Goal: Task Accomplishment & Management: Use online tool/utility

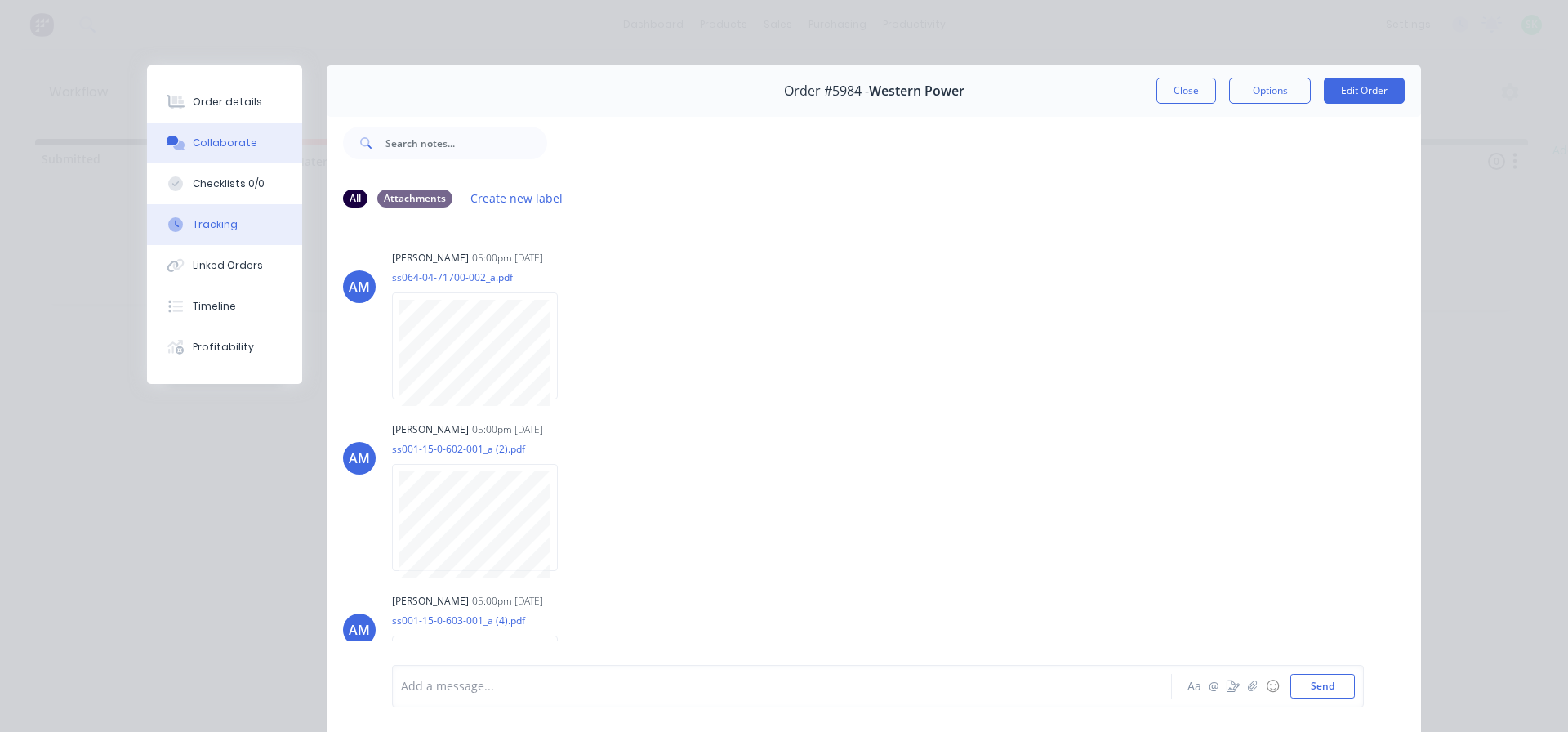
scroll to position [481, 0]
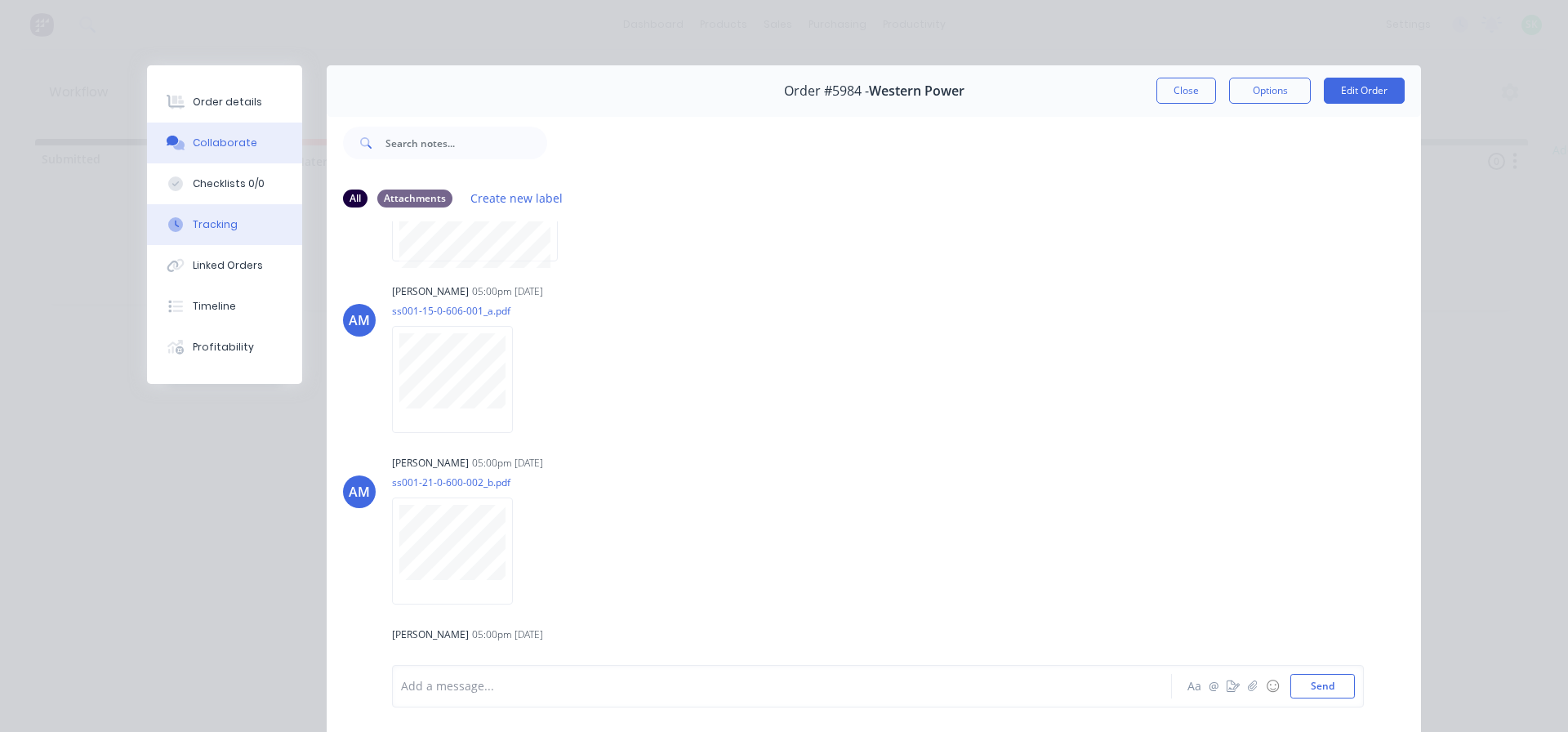
click at [259, 216] on button "Tracking" at bounding box center [225, 225] width 155 height 41
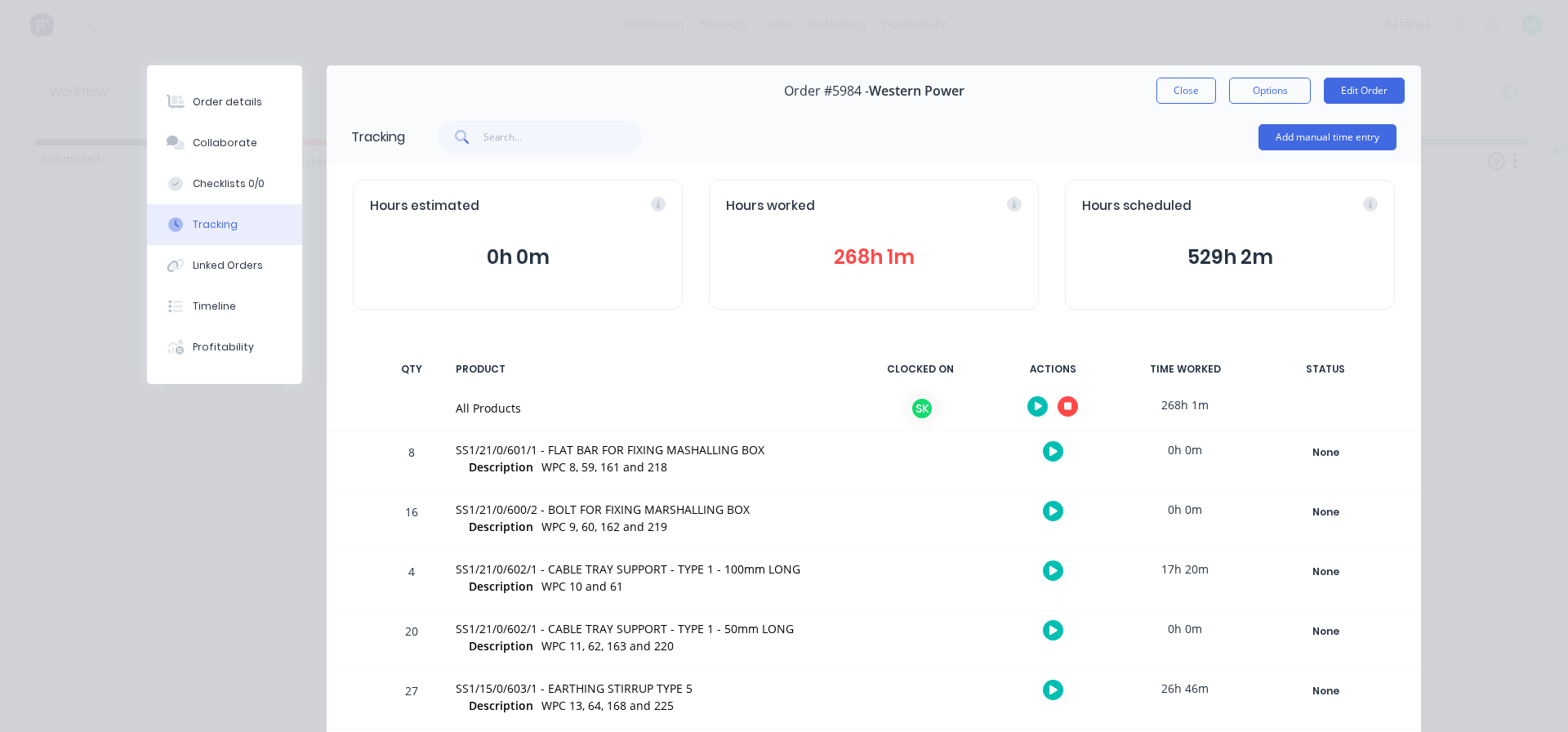
click at [1064, 406] on icon "button" at bounding box center [1068, 407] width 8 height 8
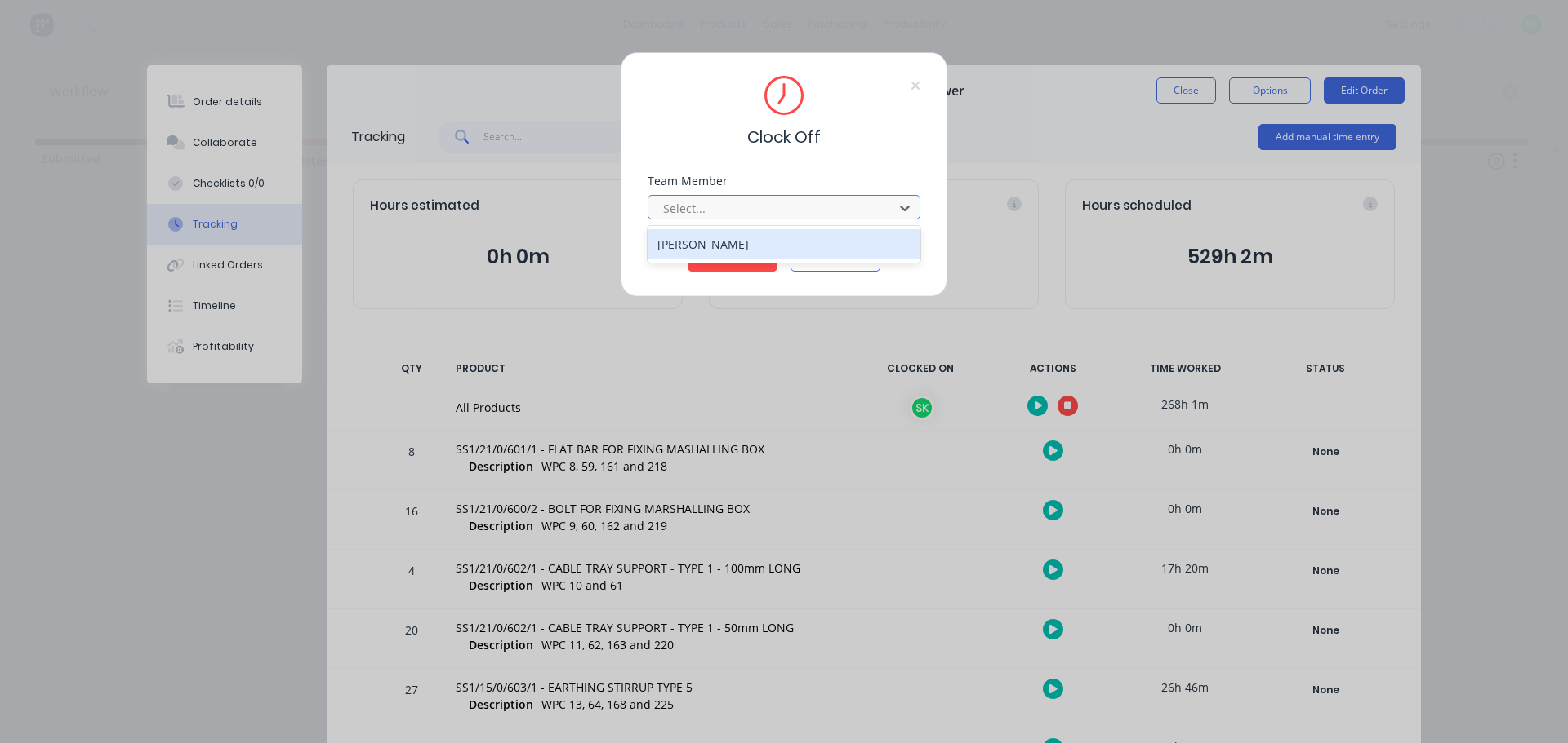
click at [865, 218] on div "Select..." at bounding box center [773, 208] width 234 height 24
drag, startPoint x: 820, startPoint y: 233, endPoint x: 809, endPoint y: 239, distance: 12.5
click at [818, 234] on div "[PERSON_NAME]" at bounding box center [784, 244] width 273 height 30
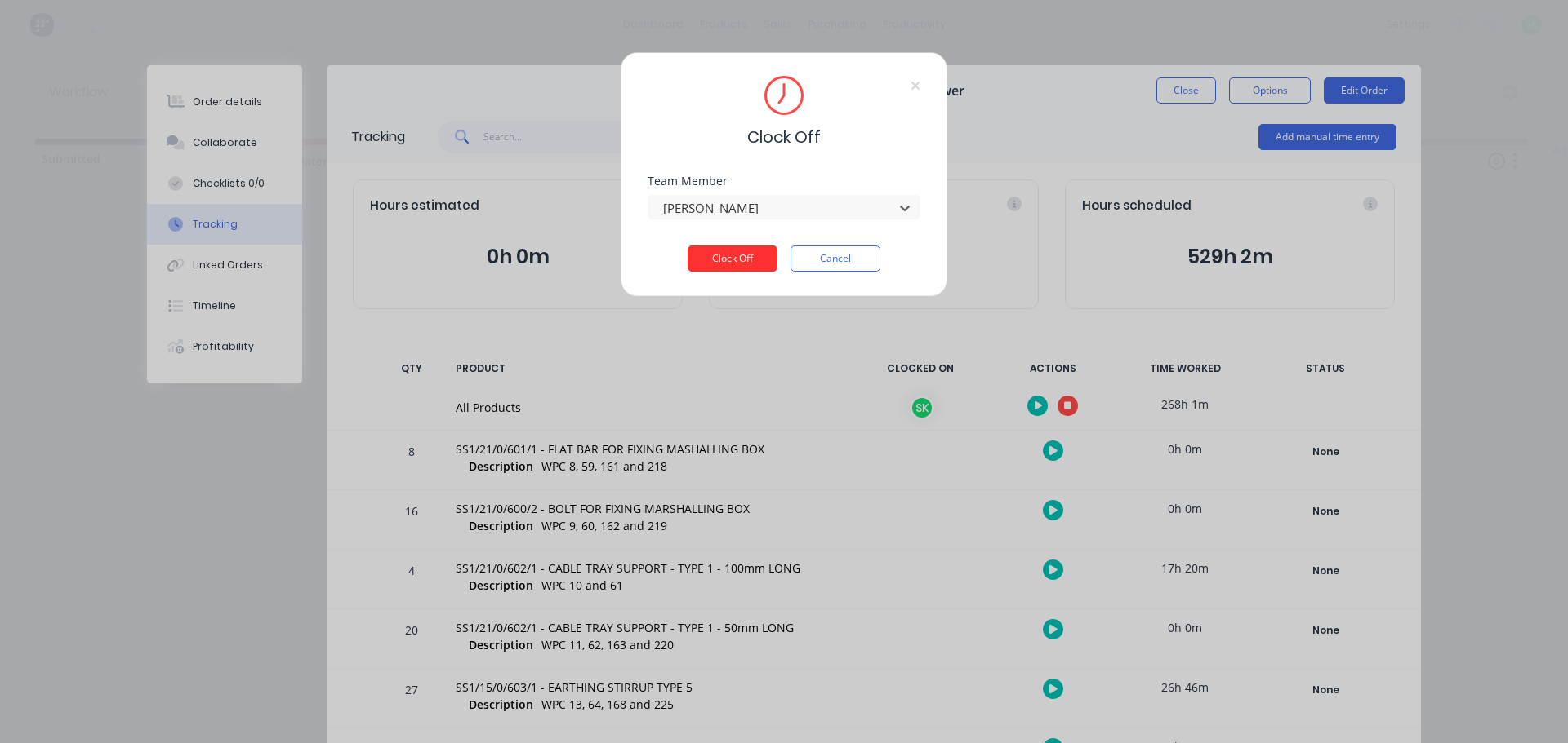
click at [735, 258] on button "Clock Off" at bounding box center [732, 258] width 90 height 26
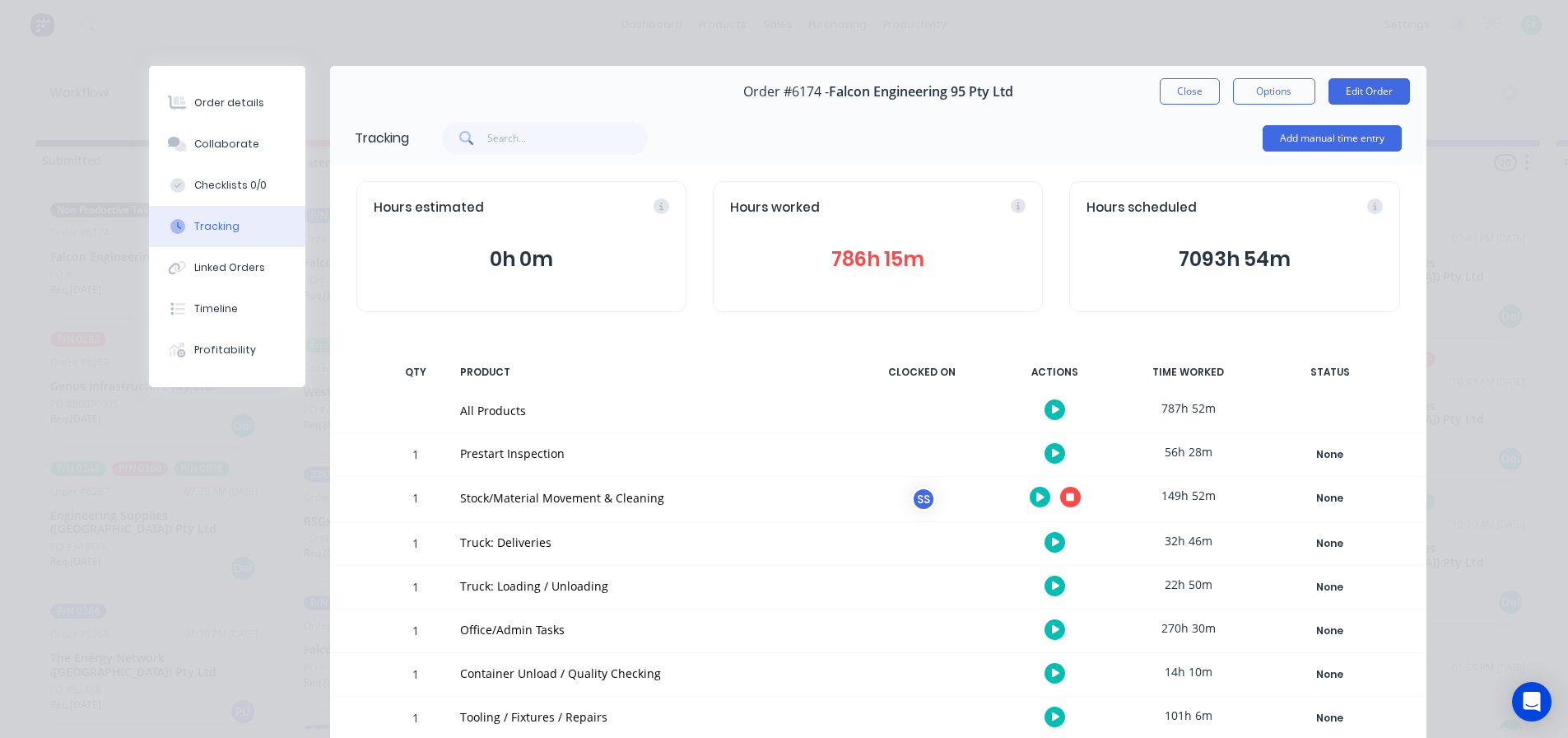
scroll to position [233, 0]
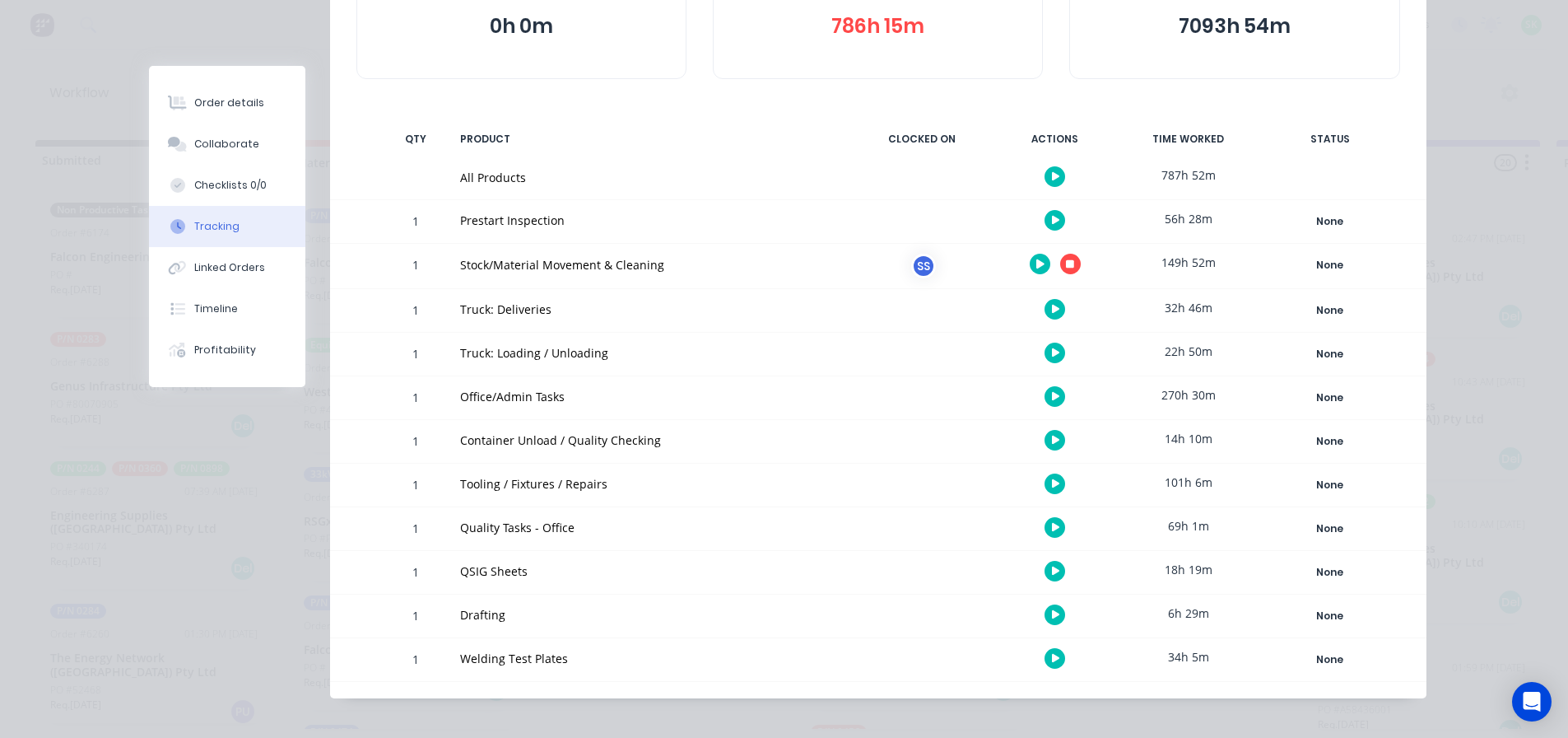
click at [1052, 397] on icon "button" at bounding box center [1056, 396] width 8 height 11
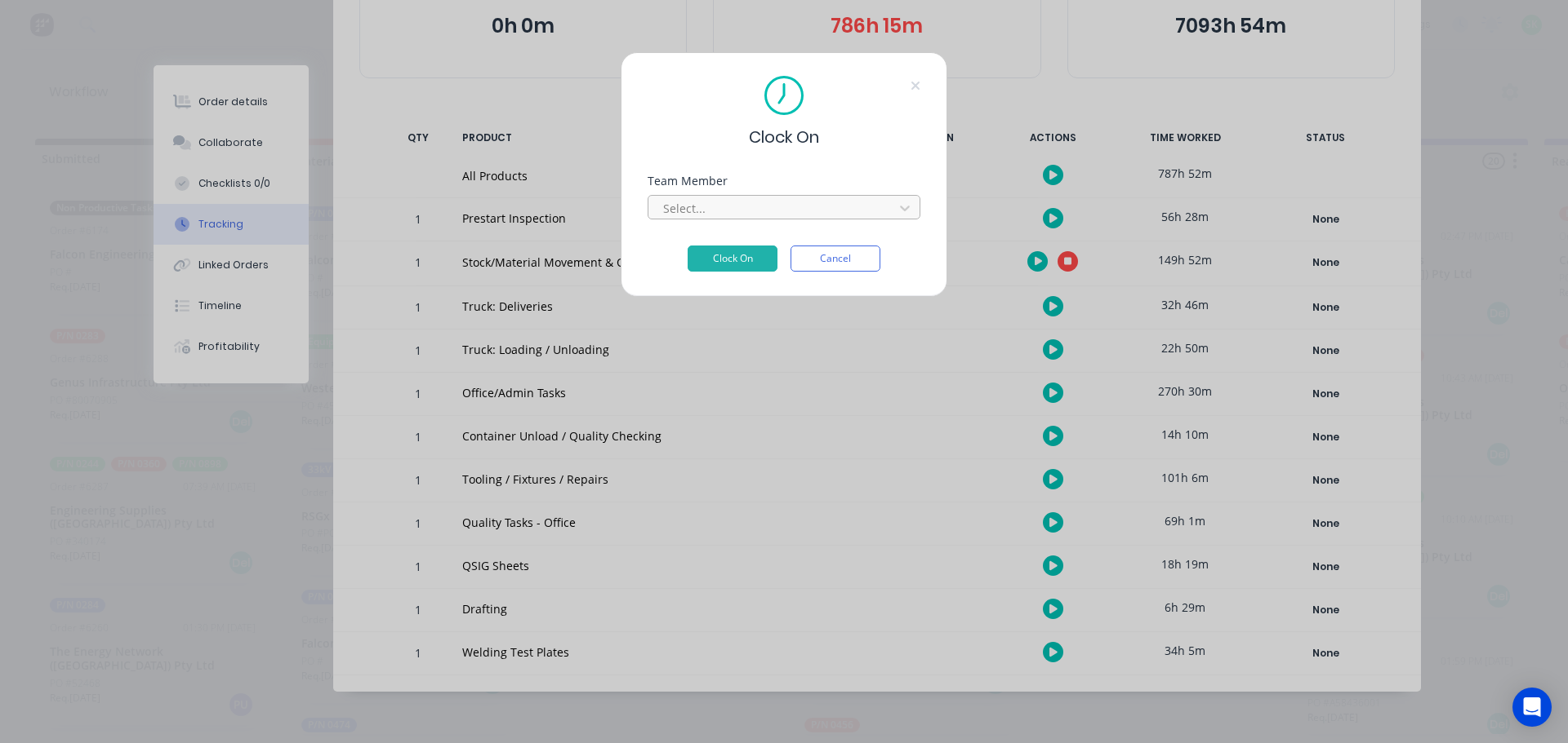
click at [818, 195] on div "Select..." at bounding box center [784, 205] width 273 height 29
click at [807, 208] on div at bounding box center [773, 208] width 224 height 20
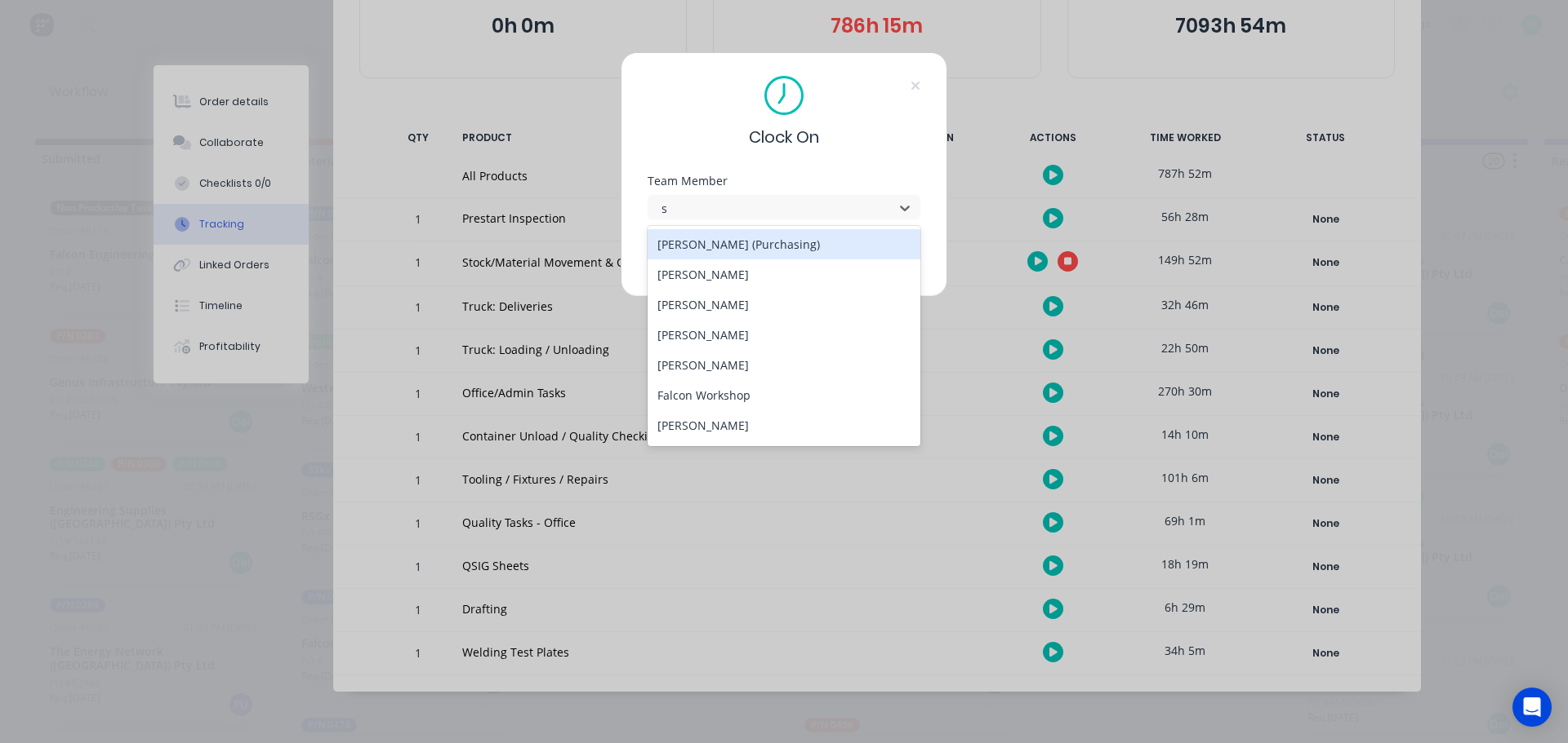
type input "st"
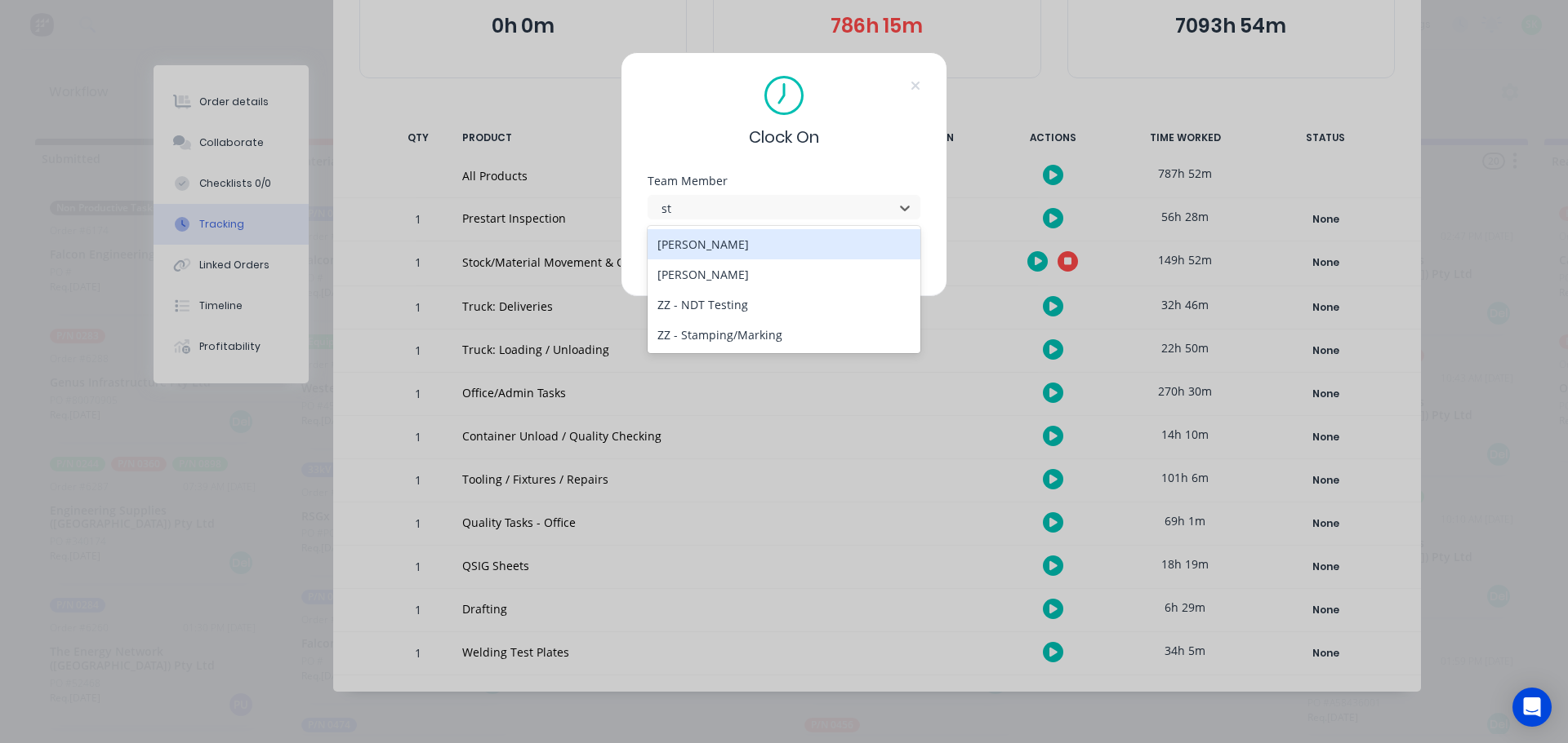
click at [739, 249] on div "[PERSON_NAME]" at bounding box center [784, 244] width 273 height 30
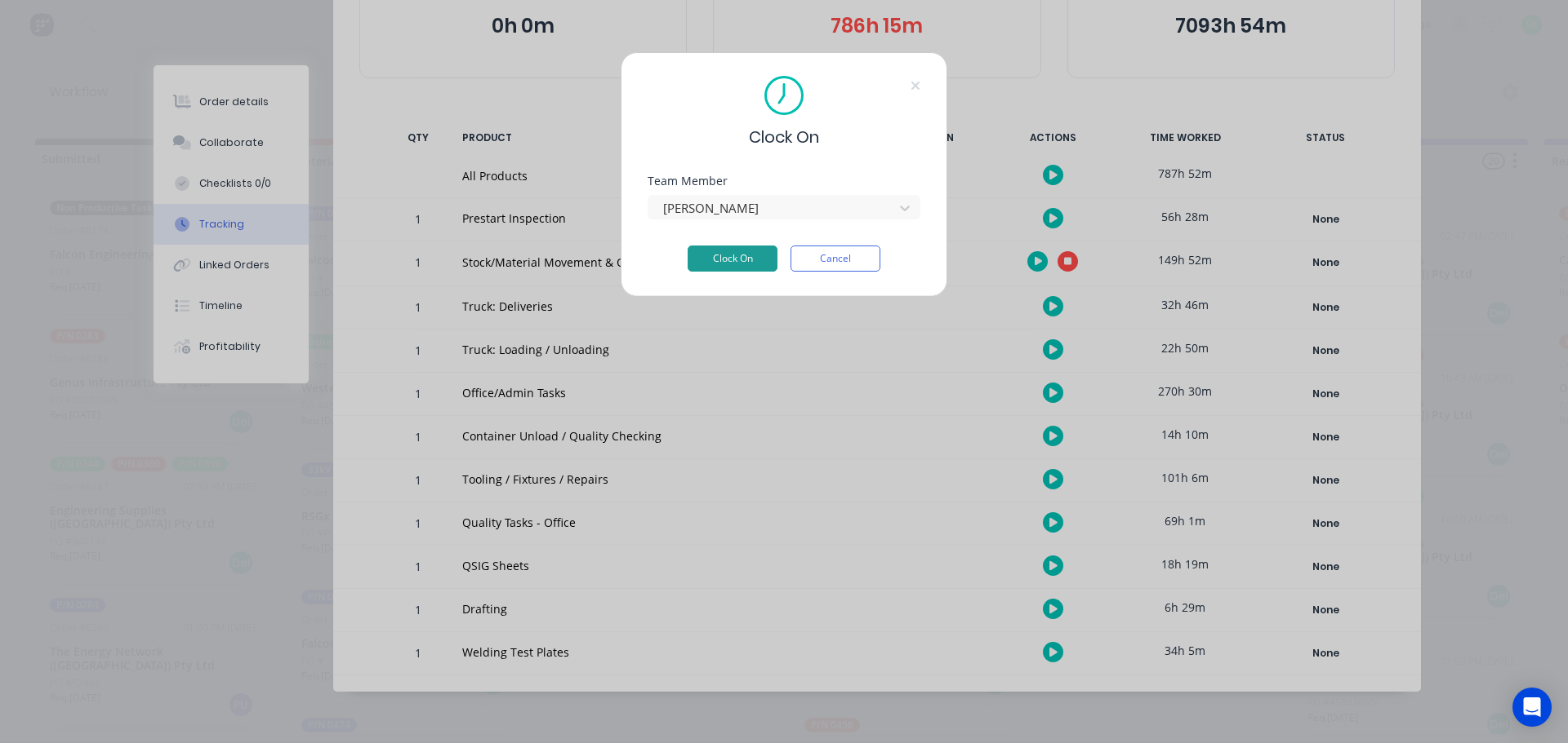
click at [726, 264] on button "Clock On" at bounding box center [732, 258] width 90 height 26
